Goal: Complete application form

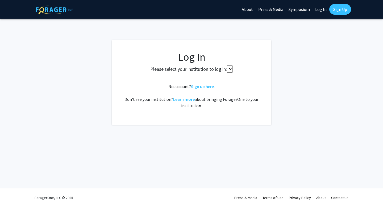
select select
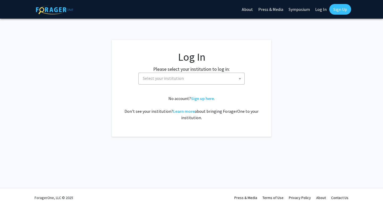
click at [197, 77] on span "Select your institution" at bounding box center [193, 78] width 104 height 11
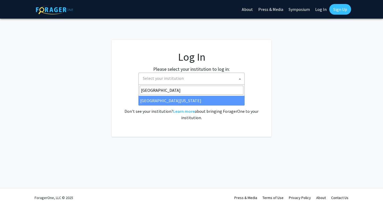
type input "[GEOGRAPHIC_DATA]"
select select "13"
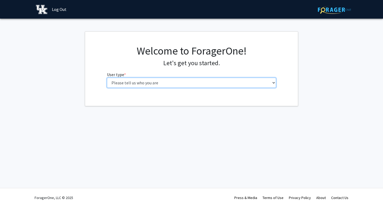
click at [178, 84] on select "Please tell us who you are Undergraduate Student Master's Student Doctoral Cand…" at bounding box center [192, 83] width 170 height 10
select select "1: undergrad"
click at [107, 78] on select "Please tell us who you are Undergraduate Student Master's Student Doctoral Cand…" at bounding box center [192, 83] width 170 height 10
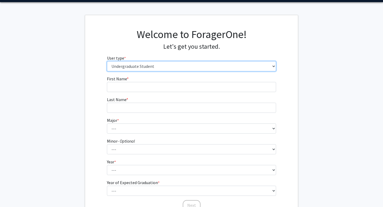
scroll to position [18, 0]
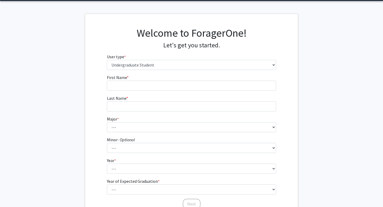
click at [181, 91] on form "First Name * required Last Name * required Major * required --- Accounting Aero…" at bounding box center [192, 139] width 170 height 130
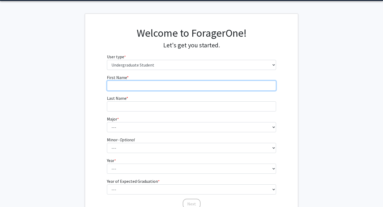
click at [181, 87] on input "First Name * required" at bounding box center [192, 86] width 170 height 10
type input "William"
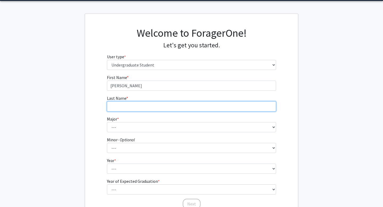
type input "Collins"
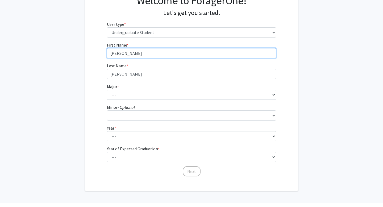
scroll to position [65, 0]
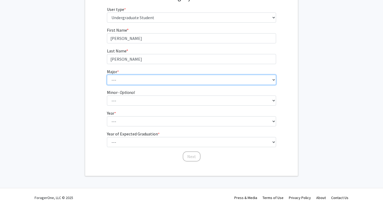
click at [163, 79] on select "--- Accounting Aerospace Engineering African American & Africana Studies Agricu…" at bounding box center [192, 80] width 170 height 10
click at [217, 77] on select "--- Accounting Aerospace Engineering African American & Africana Studies Agricu…" at bounding box center [192, 80] width 170 height 10
select select "75: 912"
click at [107, 75] on select "--- Accounting Aerospace Engineering African American & Africana Studies Agricu…" at bounding box center [192, 80] width 170 height 10
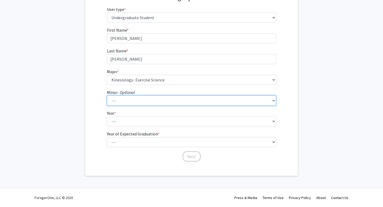
click at [199, 99] on select "--- African American & Africana Studies Agricultural Economics American Studies…" at bounding box center [192, 101] width 170 height 10
select select "11: 663"
click at [107, 96] on select "--- African American & Africana Studies Agricultural Economics American Studies…" at bounding box center [192, 101] width 170 height 10
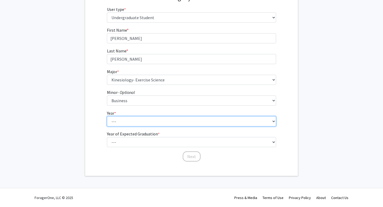
click at [167, 122] on select "--- First-year Sophomore Junior Senior Postbaccalaureate Certificate" at bounding box center [192, 121] width 170 height 10
select select "4: senior"
click at [107, 116] on select "--- First-year Sophomore Junior Senior Postbaccalaureate Certificate" at bounding box center [192, 121] width 170 height 10
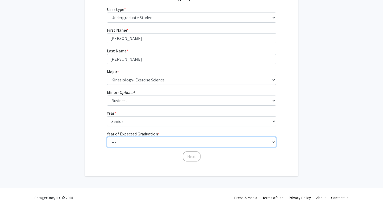
click at [168, 138] on select "--- 2025 2026 2027 2028 2029 2030 2031 2032 2033 2034" at bounding box center [192, 142] width 170 height 10
select select "2: 2026"
click at [107, 137] on select "--- 2025 2026 2027 2028 2029 2030 2031 2032 2033 2034" at bounding box center [192, 142] width 170 height 10
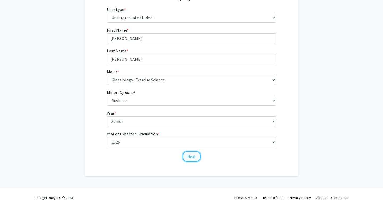
click at [194, 157] on button "Next" at bounding box center [192, 156] width 18 height 10
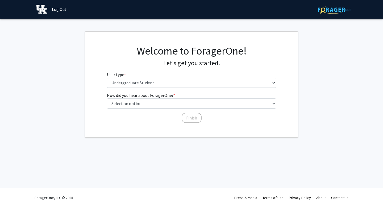
scroll to position [0, 0]
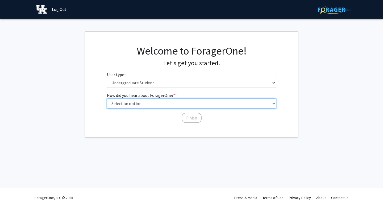
click at [183, 105] on select "Select an option Peer/student recommendation Faculty/staff recommendation Unive…" at bounding box center [192, 104] width 170 height 10
select select "3: university_website"
click at [107, 99] on select "Select an option Peer/student recommendation Faculty/staff recommendation Unive…" at bounding box center [192, 104] width 170 height 10
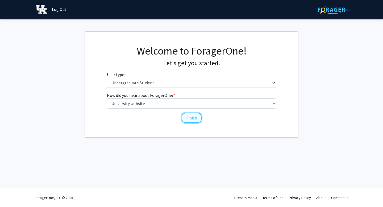
click at [187, 118] on button "Finish" at bounding box center [192, 118] width 20 height 10
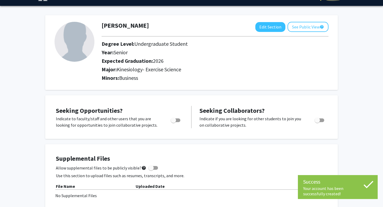
scroll to position [63, 0]
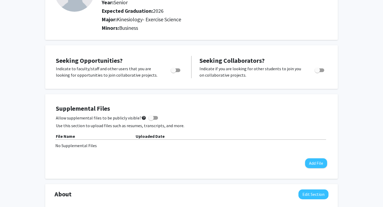
click at [175, 69] on span "Toggle" at bounding box center [173, 70] width 5 height 5
click at [174, 72] on input "Are you actively seeking opportunities?" at bounding box center [173, 72] width 0 height 0
checkbox input "true"
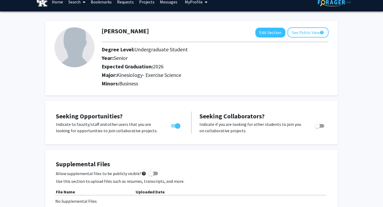
scroll to position [0, 0]
